Goal: Find specific page/section: Find specific page/section

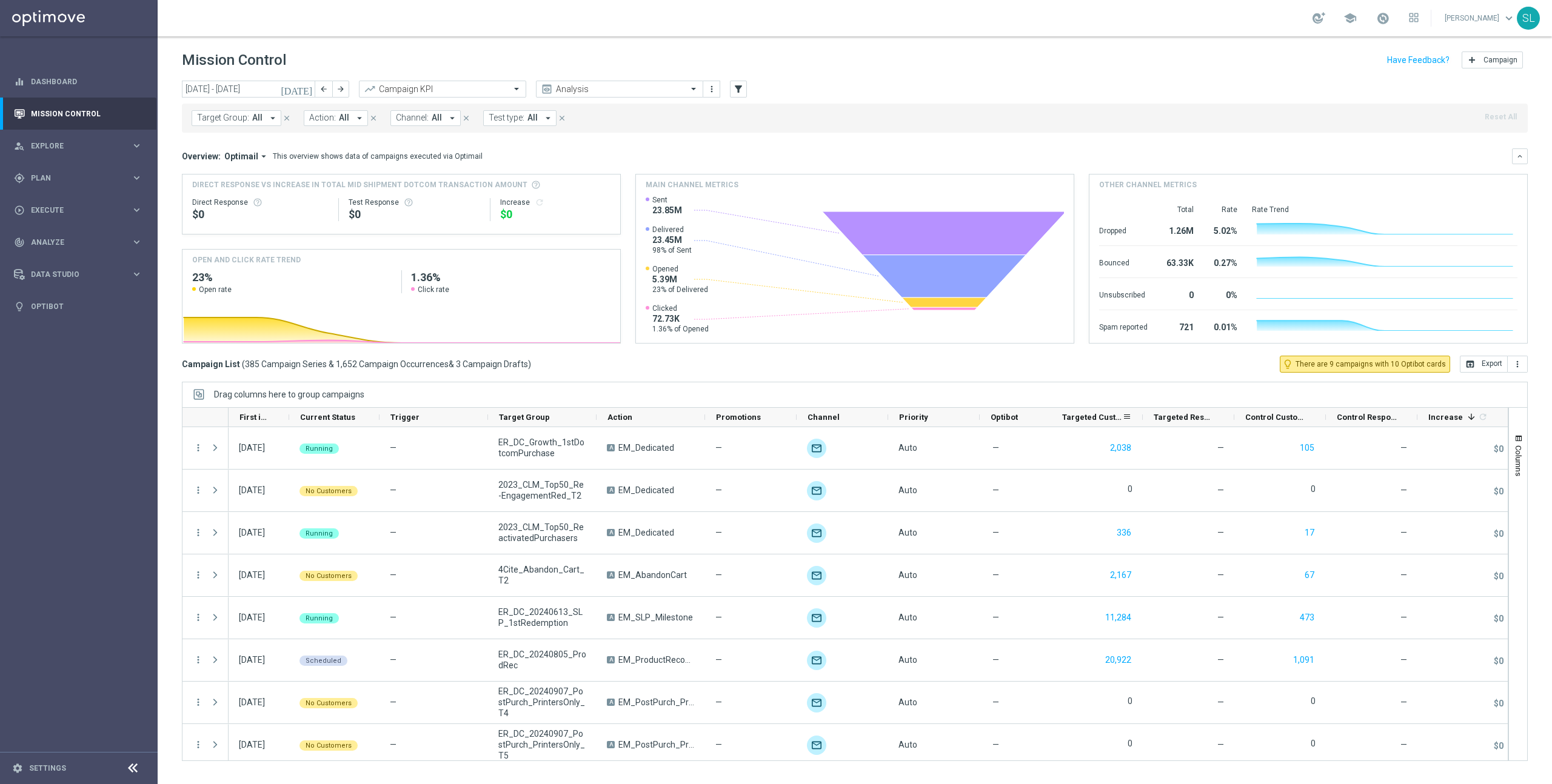
click at [1098, 415] on span "Targeted Customers" at bounding box center [1092, 417] width 60 height 9
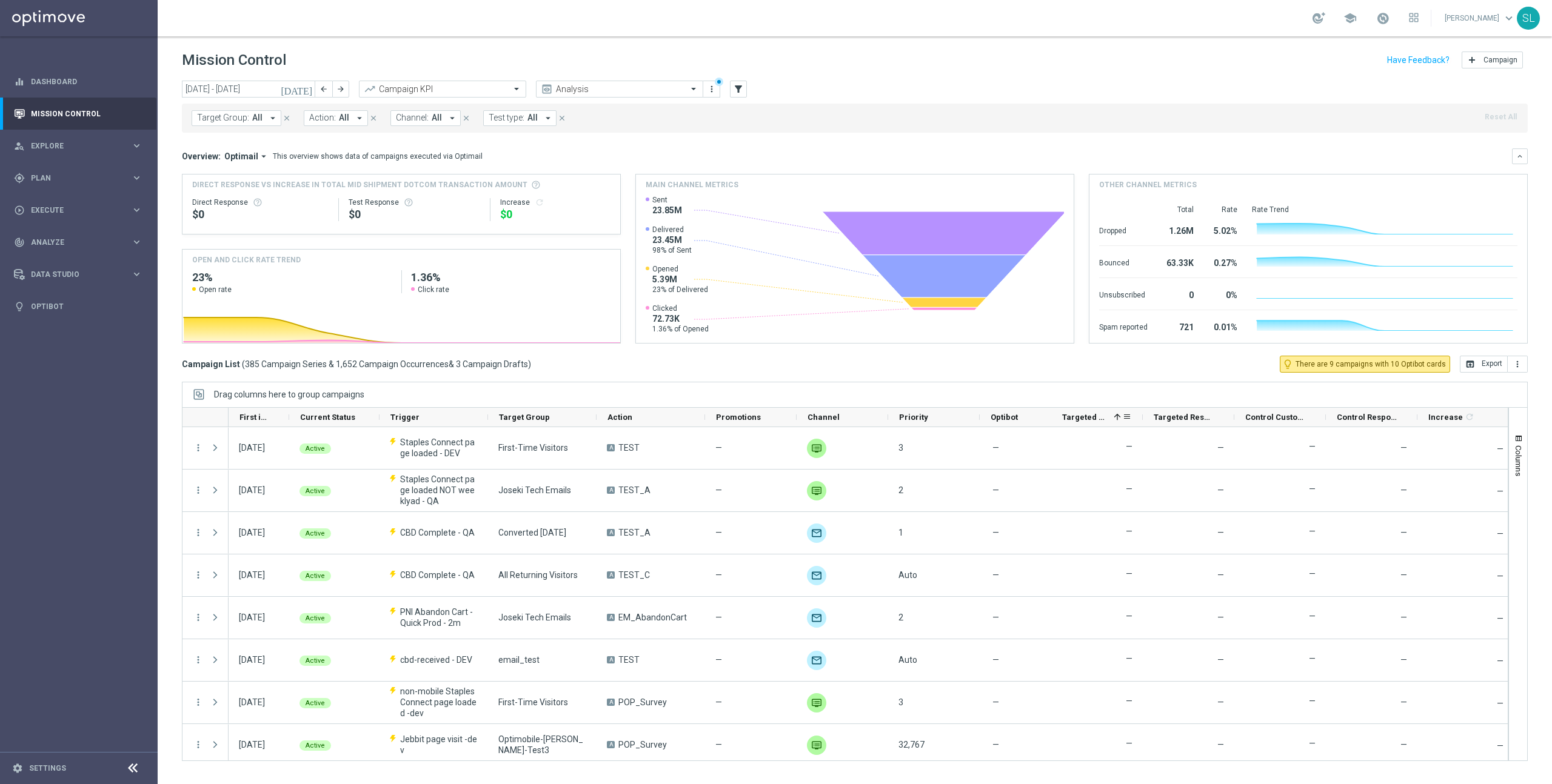
click at [1098, 415] on span "Targeted Customers" at bounding box center [1085, 417] width 47 height 9
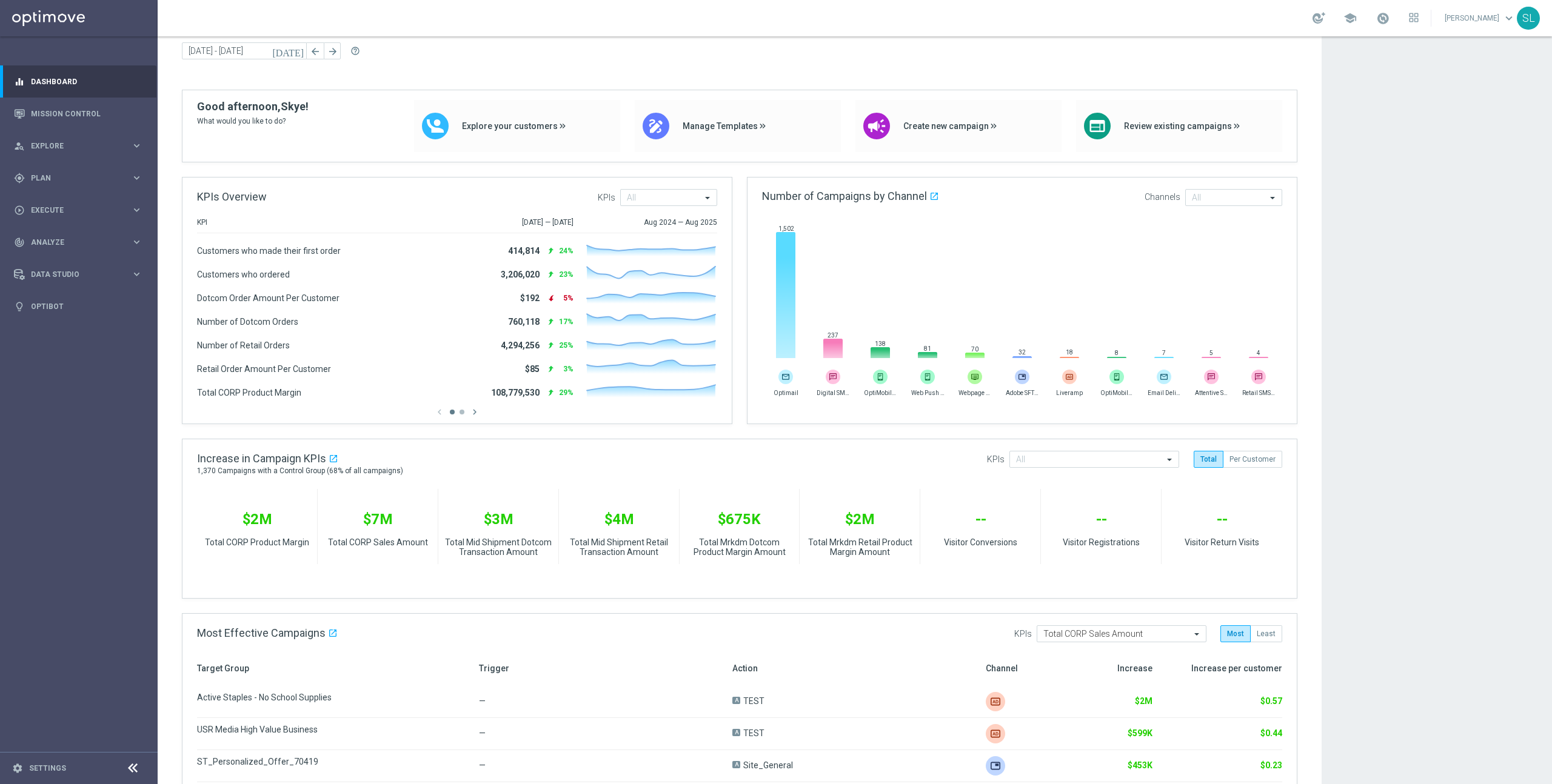
scroll to position [50, 0]
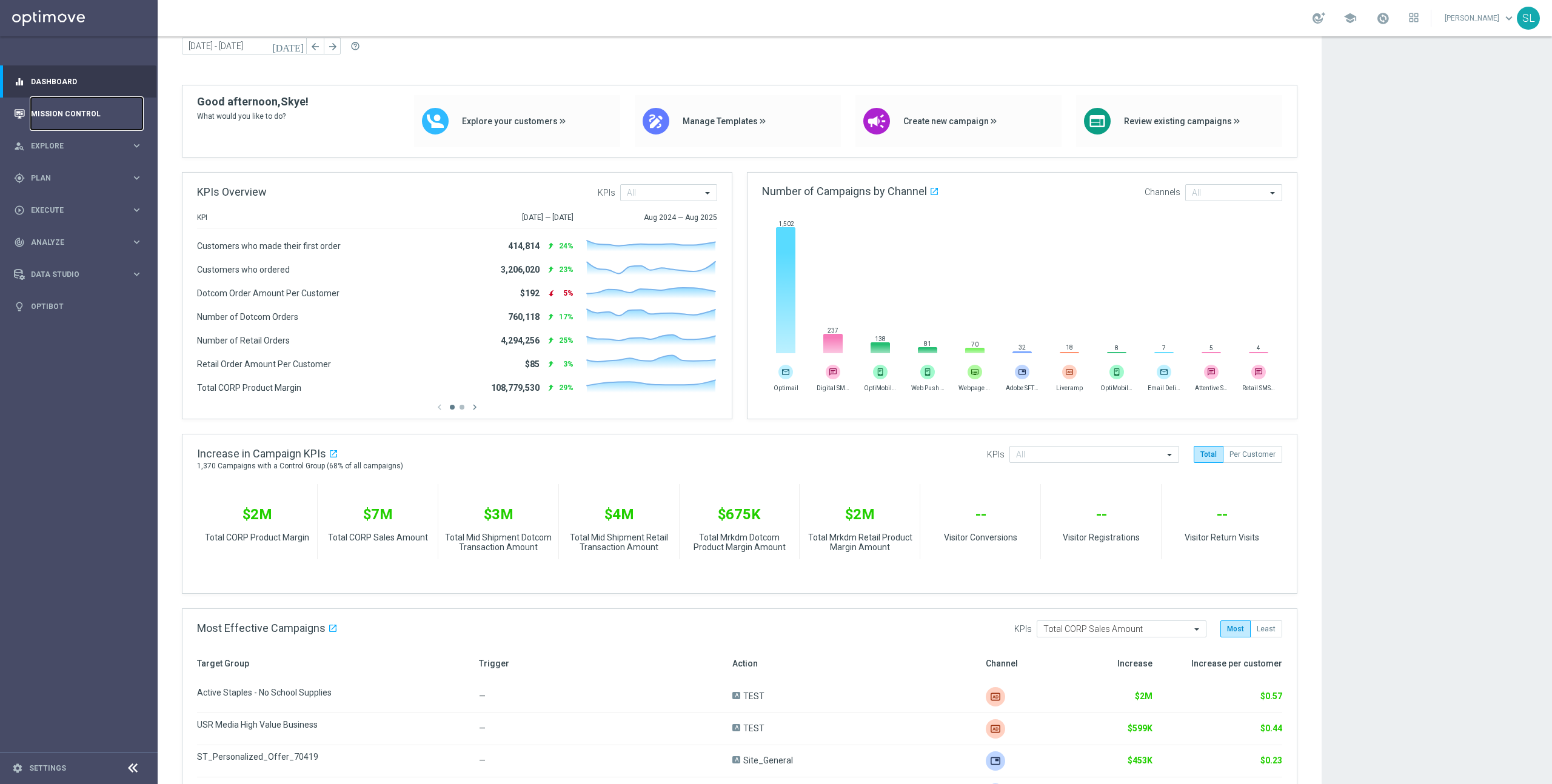
click at [53, 123] on link "Mission Control" at bounding box center [86, 114] width 111 height 32
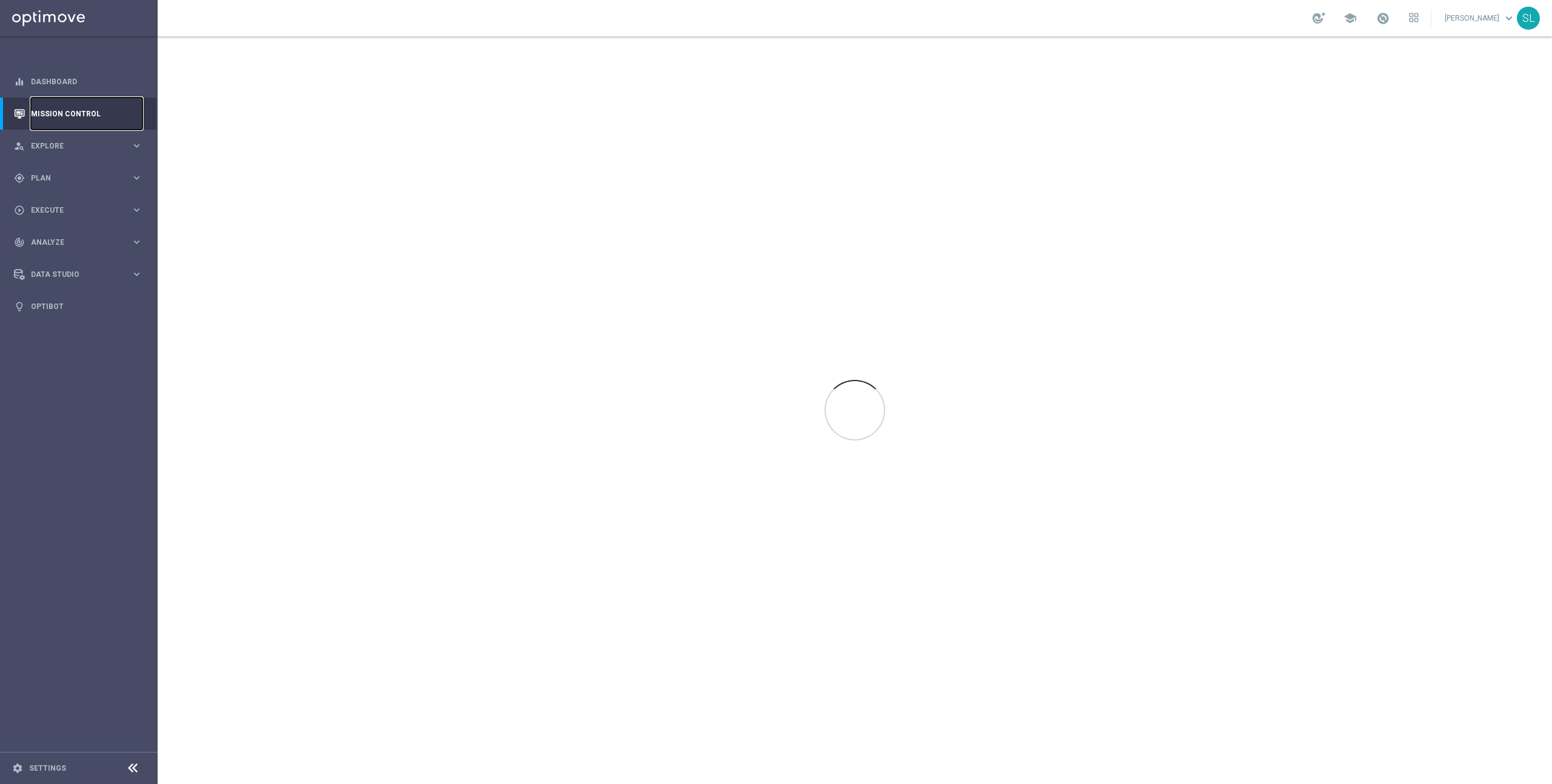
scroll to position [0, 0]
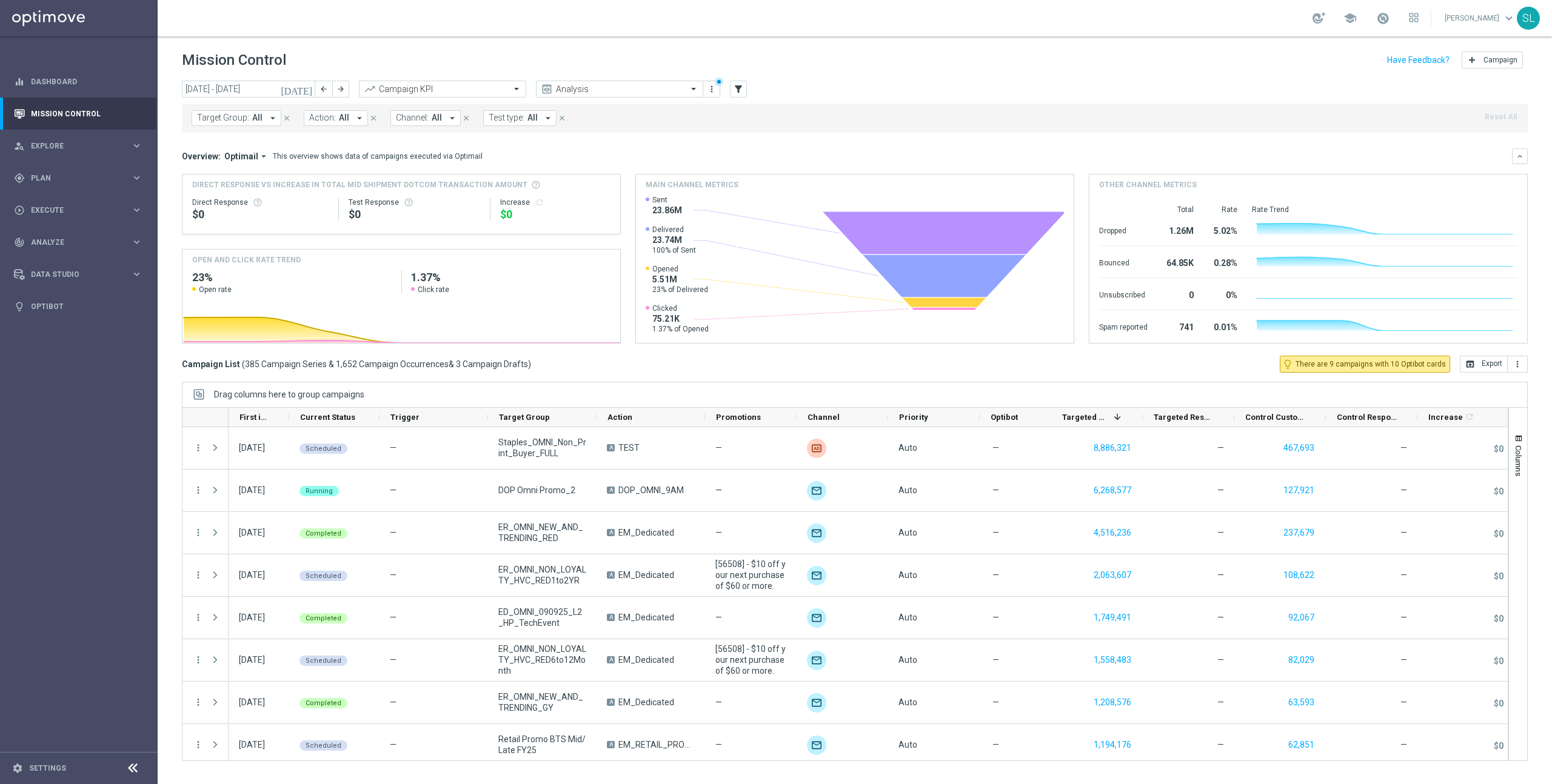
click at [400, 111] on button "Channel: All arrow_drop_down" at bounding box center [425, 118] width 70 height 16
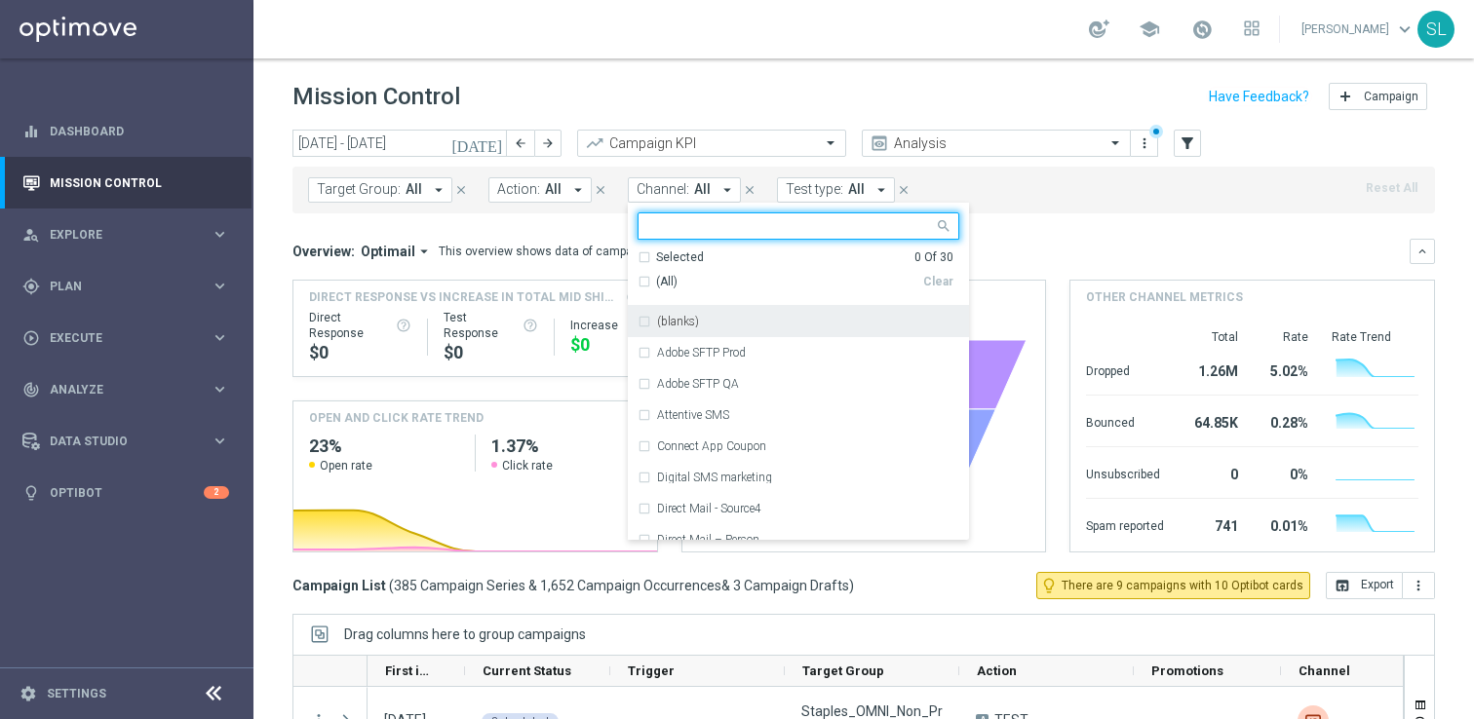
click at [903, 100] on div "Mission Control add Campaign" at bounding box center [863, 97] width 1142 height 38
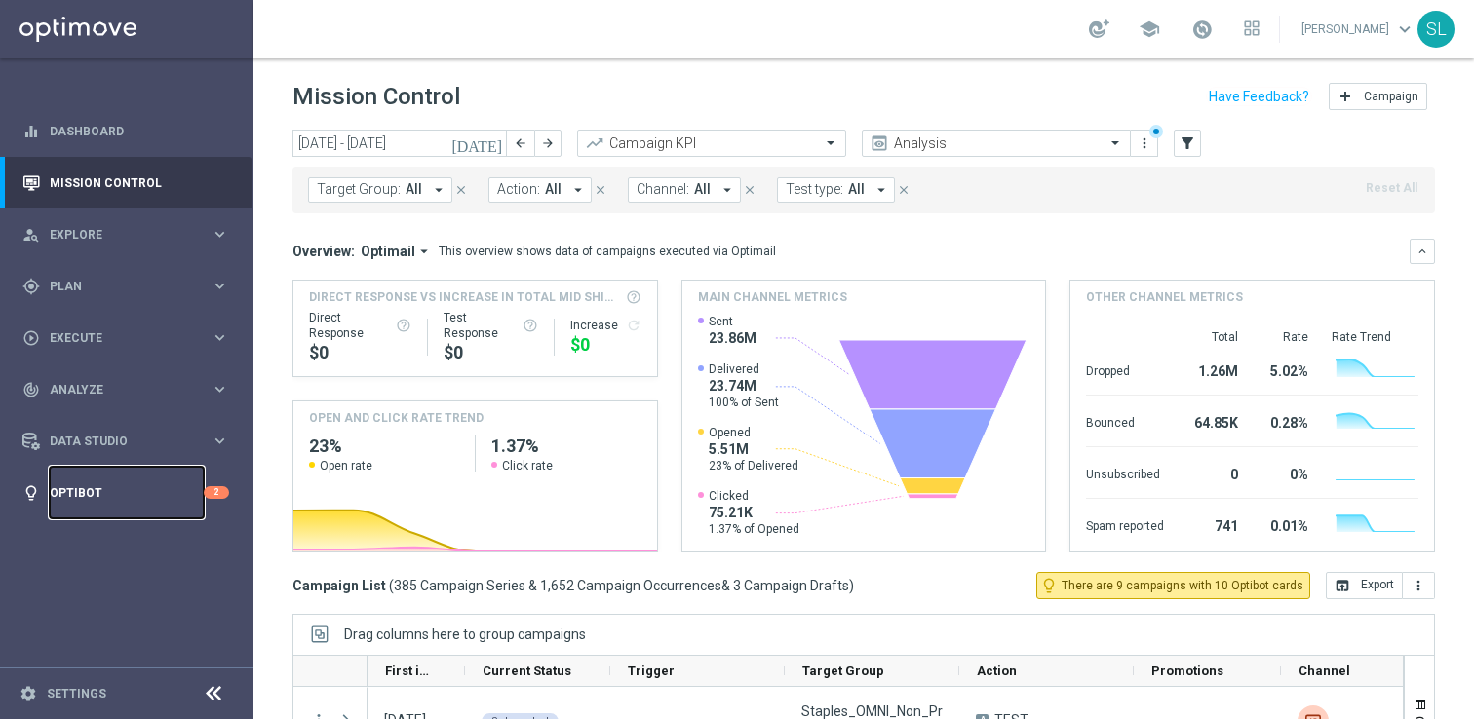
click at [96, 491] on link "Optibot" at bounding box center [127, 493] width 154 height 52
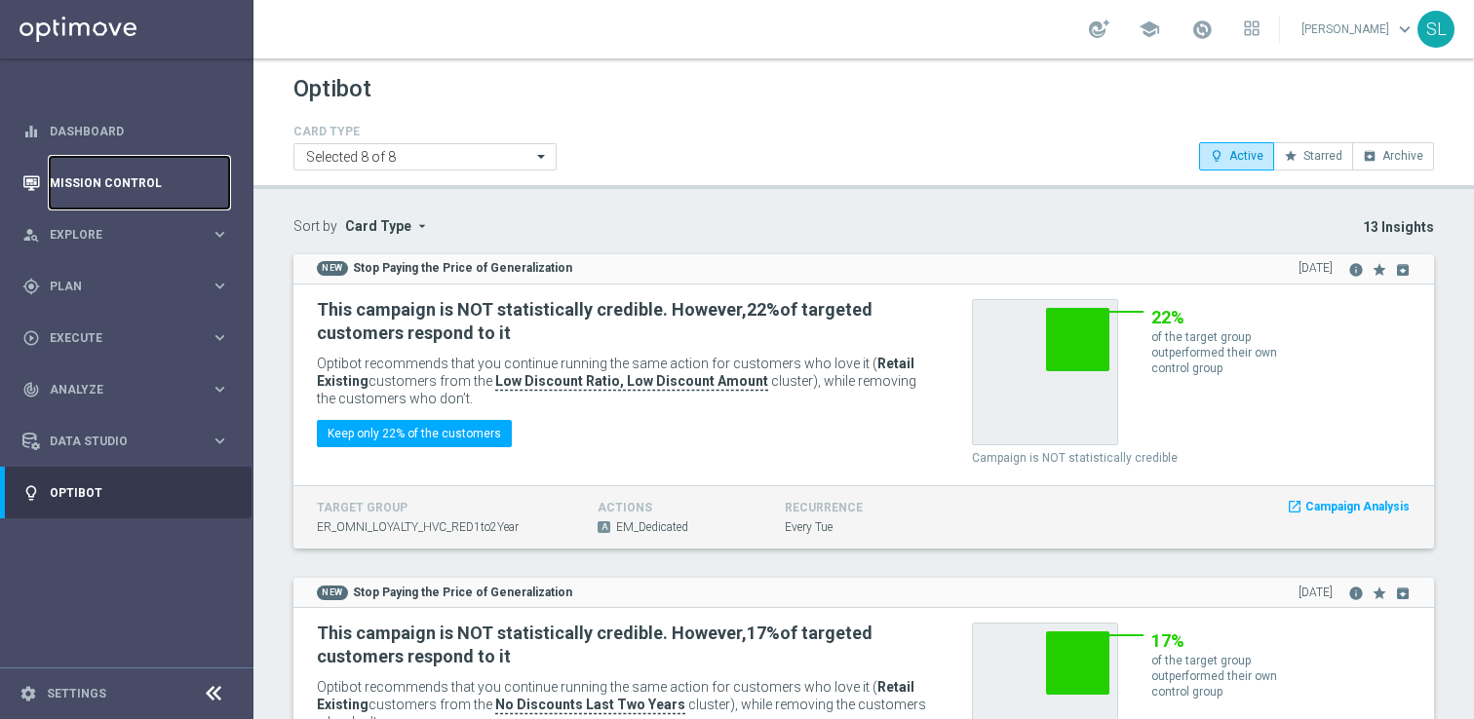
click at [93, 177] on link "Mission Control" at bounding box center [139, 183] width 179 height 52
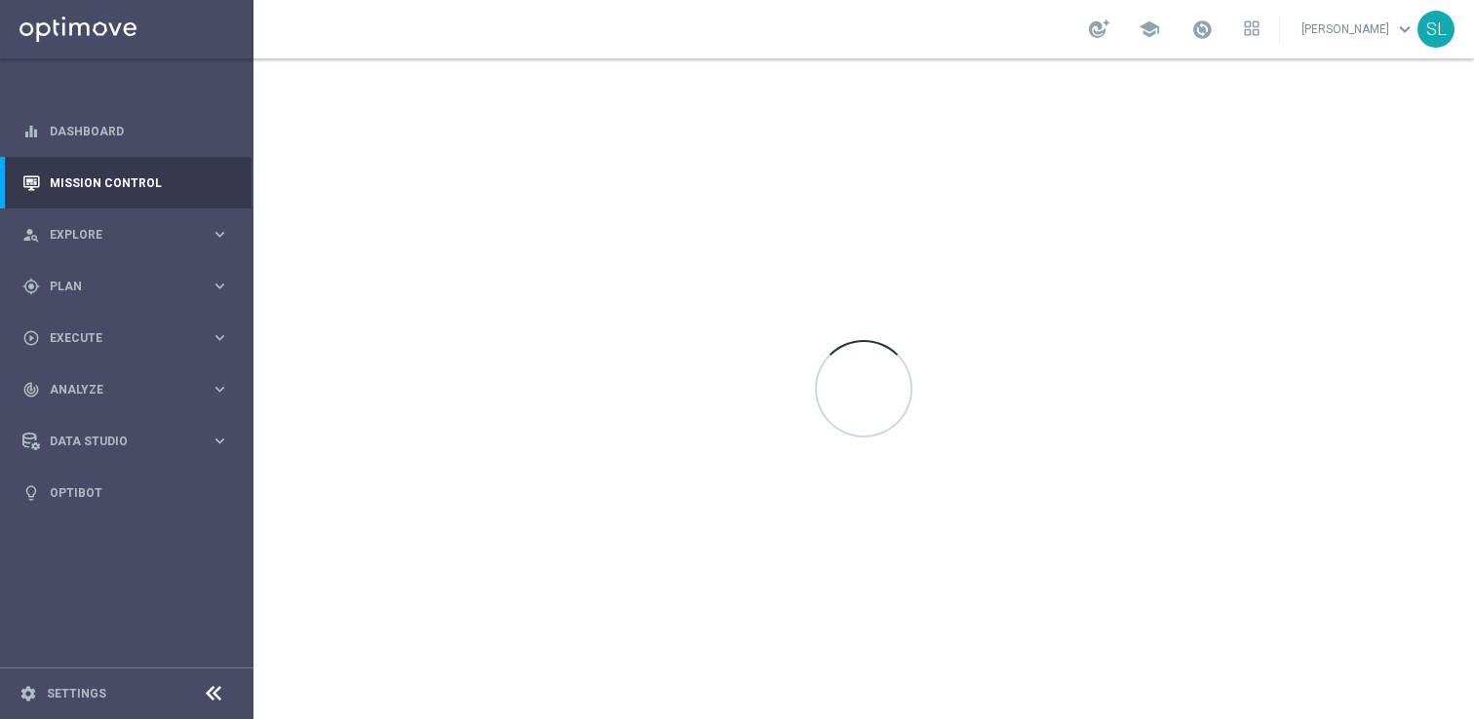
click at [212, 691] on icon at bounding box center [213, 693] width 23 height 23
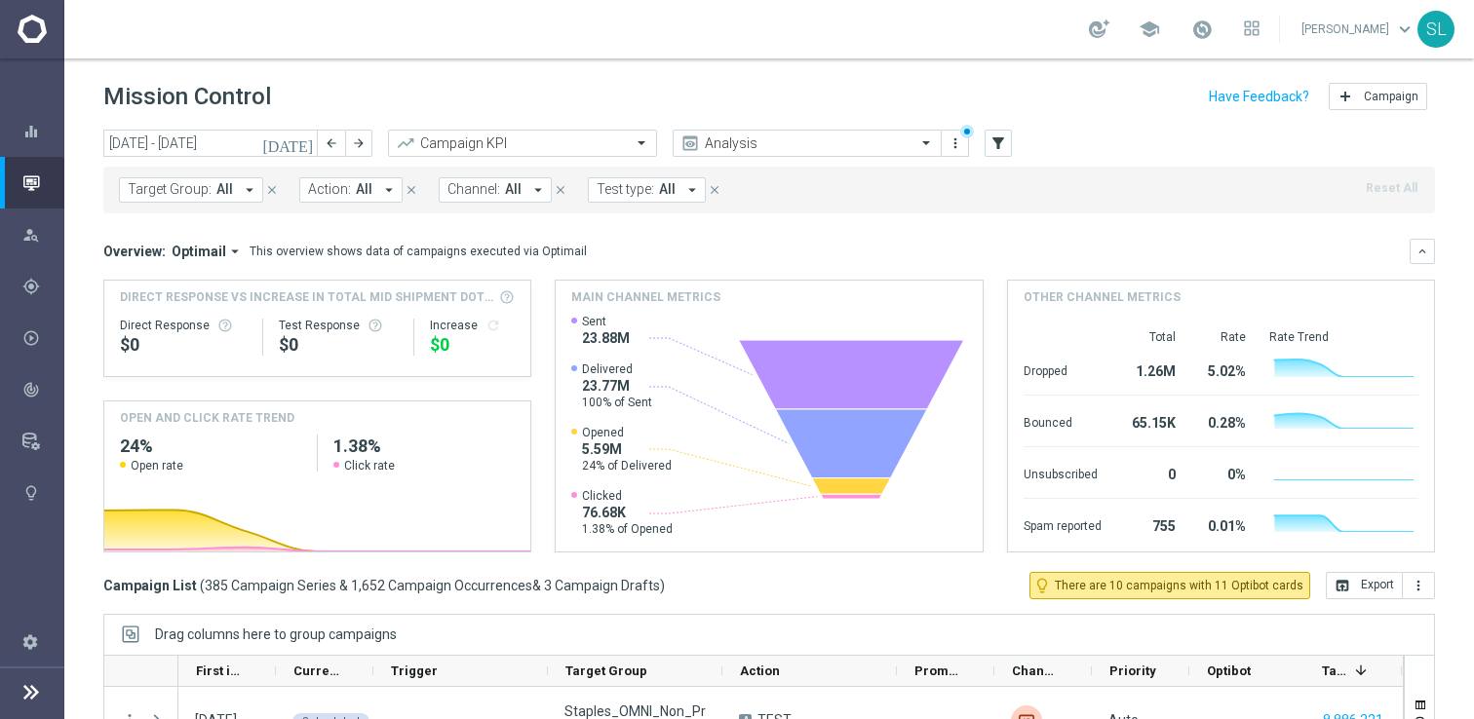
click at [1116, 135] on div "[DATE] [DATE] - [DATE] arrow_back arrow_forward Campaign KPI trending_up Analys…" at bounding box center [769, 144] width 1332 height 29
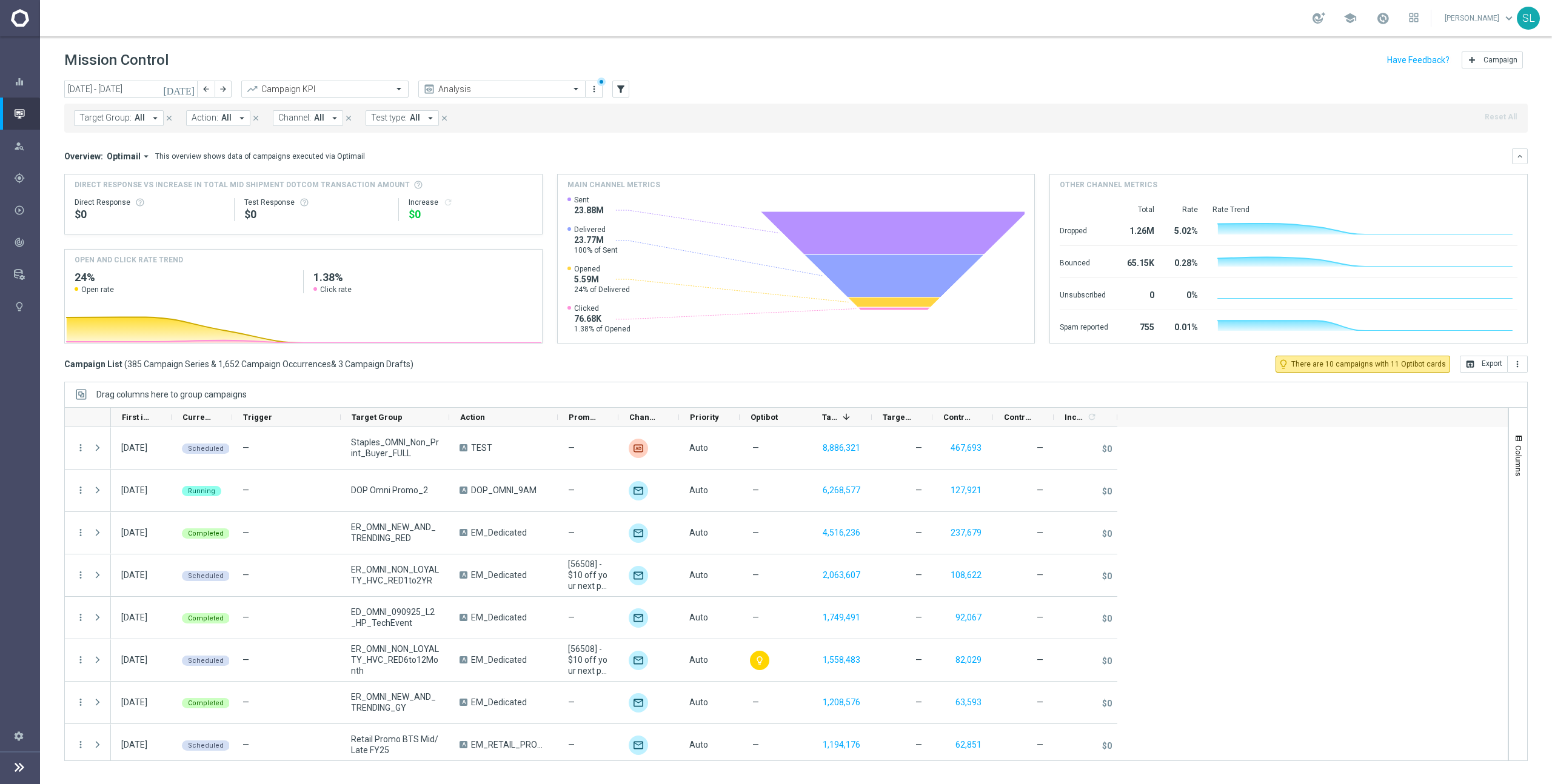
click at [301, 120] on span "Channel:" at bounding box center [294, 118] width 33 height 11
drag, startPoint x: 328, startPoint y: 174, endPoint x: 348, endPoint y: 172, distance: 20.1
click at [328, 174] on span "(All Search Results)" at bounding box center [323, 175] width 67 height 11
type input "push"
click at [835, 129] on div "Target Group: All arrow_drop_down close Action: All arrow_drop_down close Chann…" at bounding box center [795, 118] width 1463 height 29
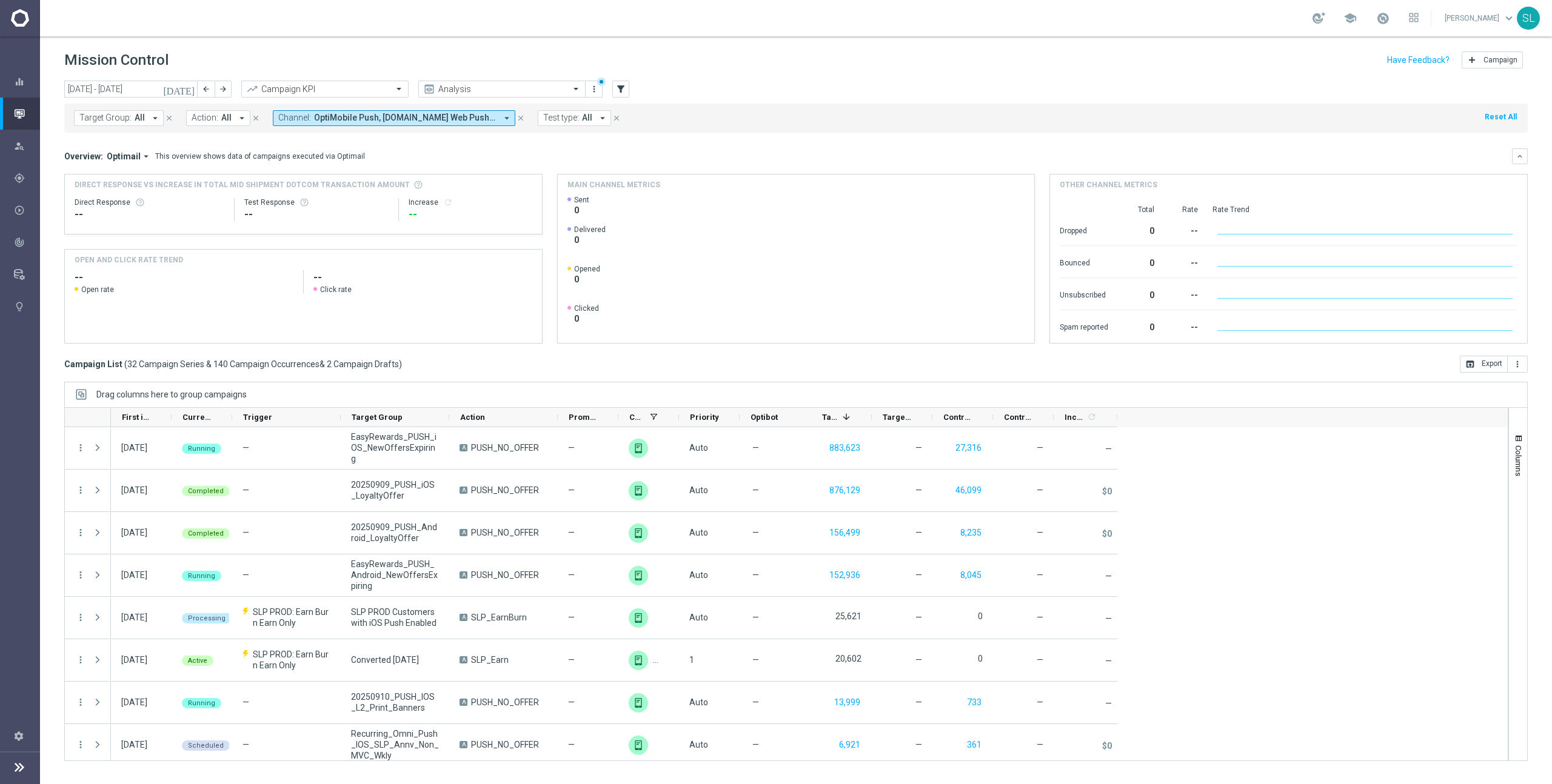
click at [390, 120] on span "OptiMobile Push, [DOMAIN_NAME] Web Push, Web Push Notifications" at bounding box center [405, 118] width 182 height 11
click at [0, 0] on div "Clear" at bounding box center [0, 0] width 0 height 0
drag, startPoint x: 739, startPoint y: 121, endPoint x: 724, endPoint y: 119, distance: 15.1
click at [739, 121] on div "Target Group: All arrow_drop_down close Action: All arrow_drop_down close Chann…" at bounding box center [795, 118] width 1463 height 29
